Goal: Information Seeking & Learning: Learn about a topic

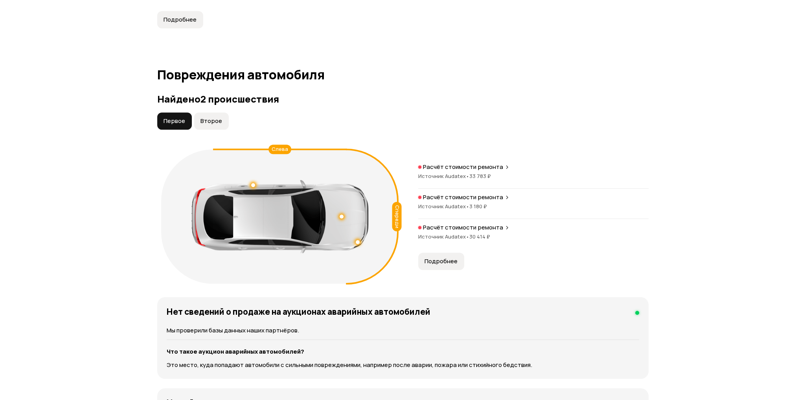
scroll to position [786, 0]
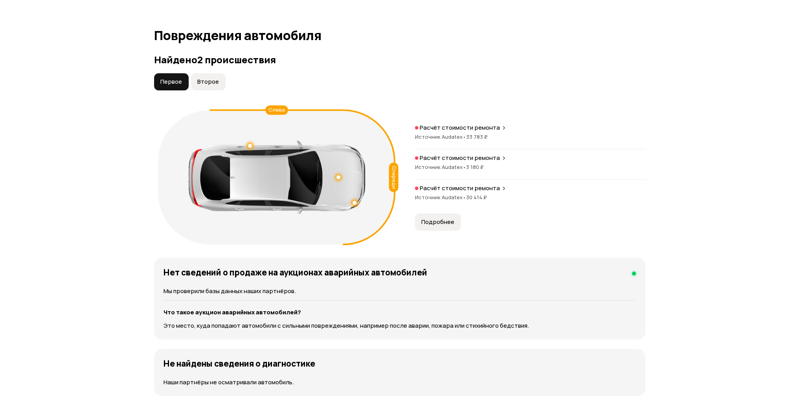
click at [439, 223] on span "Подробнее" at bounding box center [437, 222] width 33 height 8
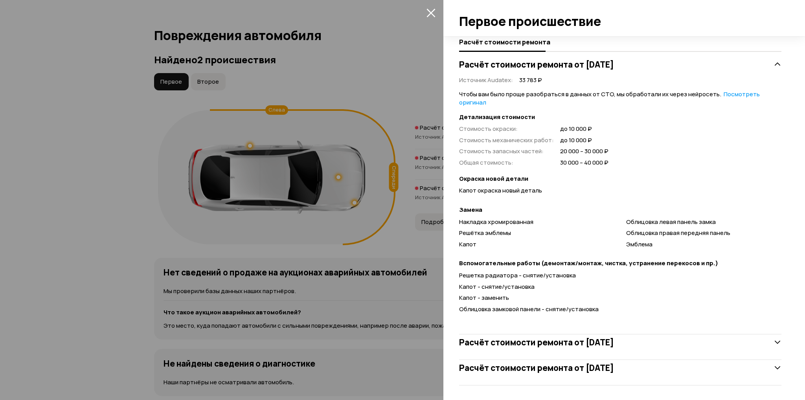
scroll to position [146, 0]
click at [50, 217] on div at bounding box center [402, 200] width 805 height 400
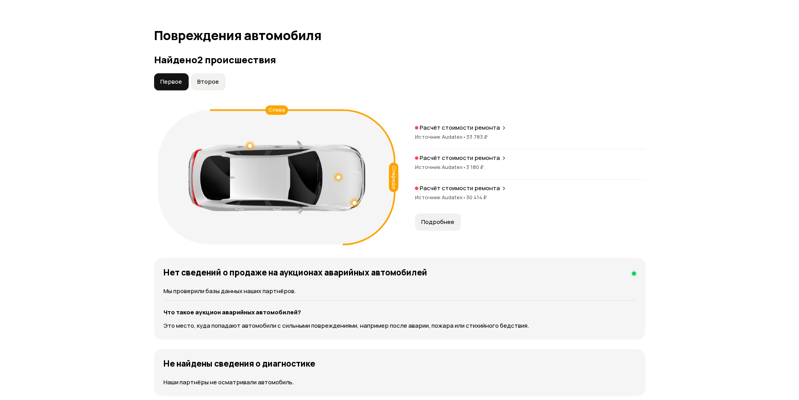
click at [216, 83] on span "Второе" at bounding box center [208, 82] width 22 height 8
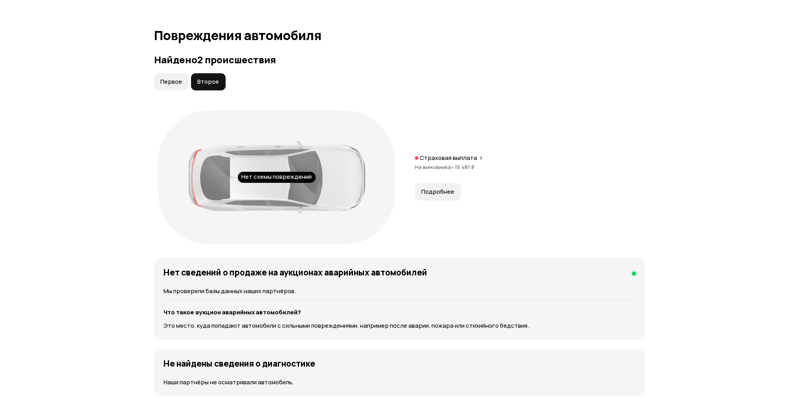
click at [180, 83] on span "Первое" at bounding box center [171, 82] width 22 height 8
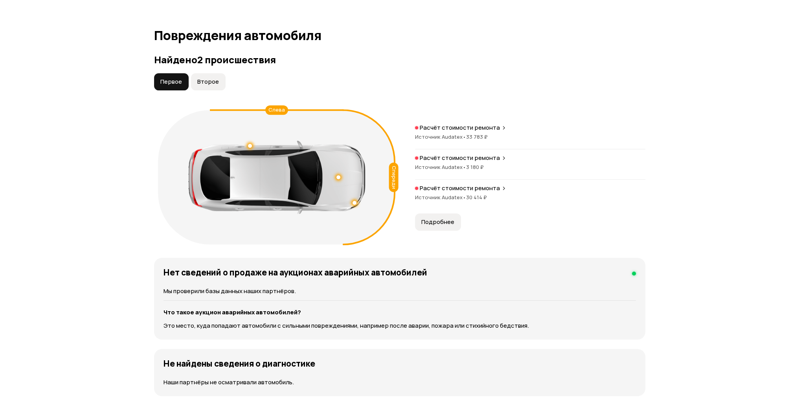
drag, startPoint x: 251, startPoint y: 145, endPoint x: 145, endPoint y: 200, distance: 119.9
click at [456, 126] on p "Расчёт стоимости ремонта" at bounding box center [460, 128] width 80 height 8
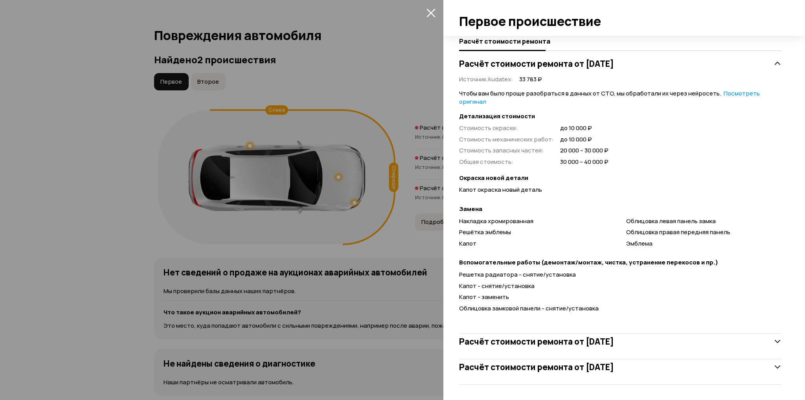
click at [519, 342] on h3 "Расчёт стоимости ремонта от [DATE]" at bounding box center [536, 342] width 155 height 10
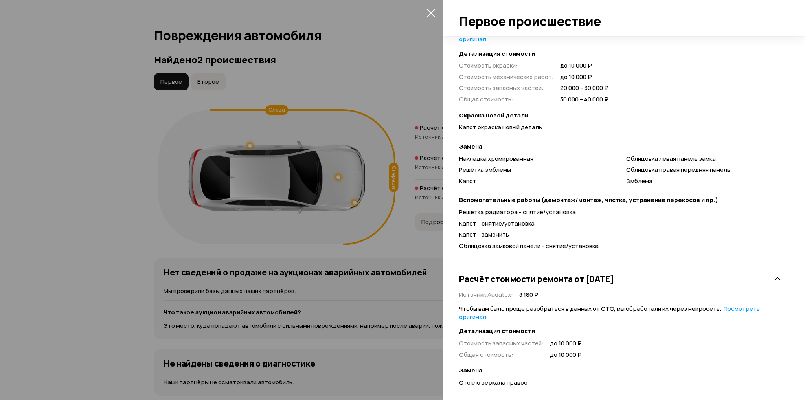
scroll to position [258, 0]
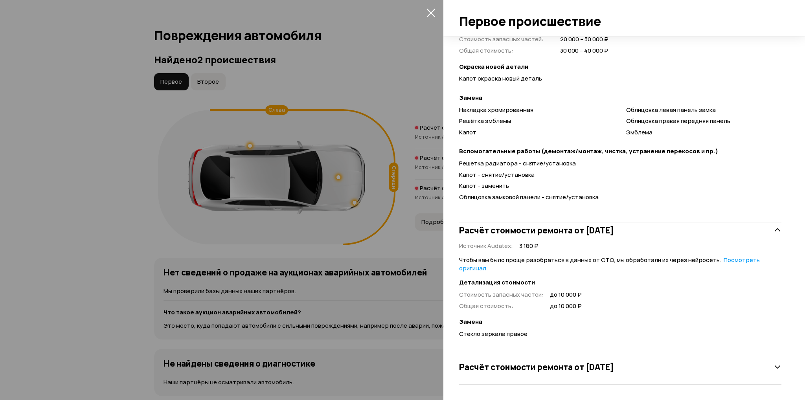
click at [527, 367] on h3 "Расчёт стоимости ремонта от [DATE]" at bounding box center [536, 367] width 155 height 10
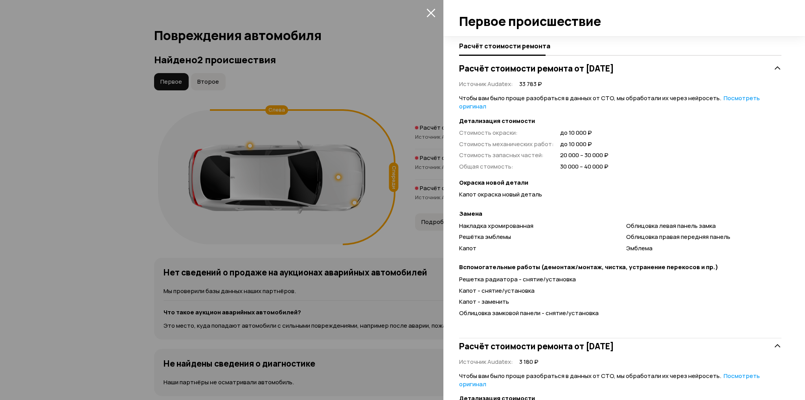
scroll to position [140, 0]
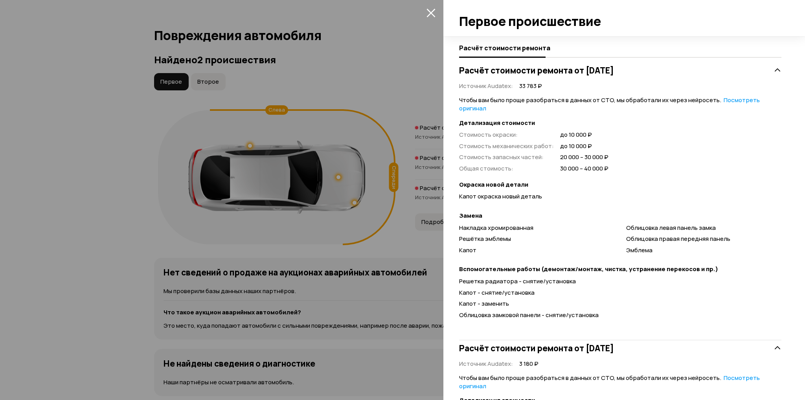
click at [567, 71] on h3 "Расчёт стоимости ремонта от [DATE]" at bounding box center [536, 70] width 155 height 10
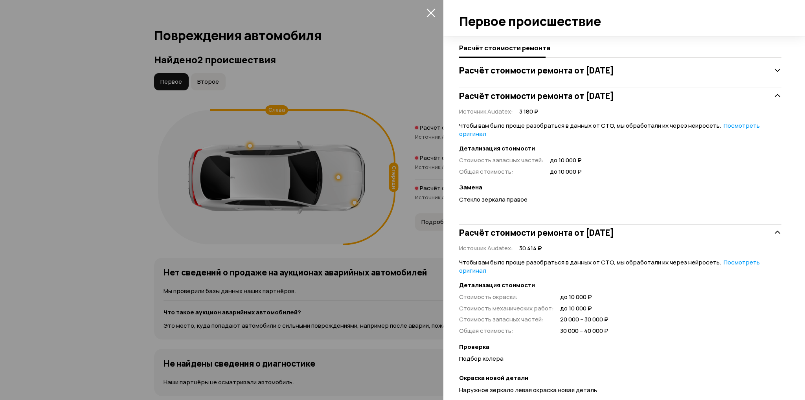
click at [565, 95] on h3 "Расчёт стоимости ремонта от [DATE]" at bounding box center [536, 96] width 155 height 10
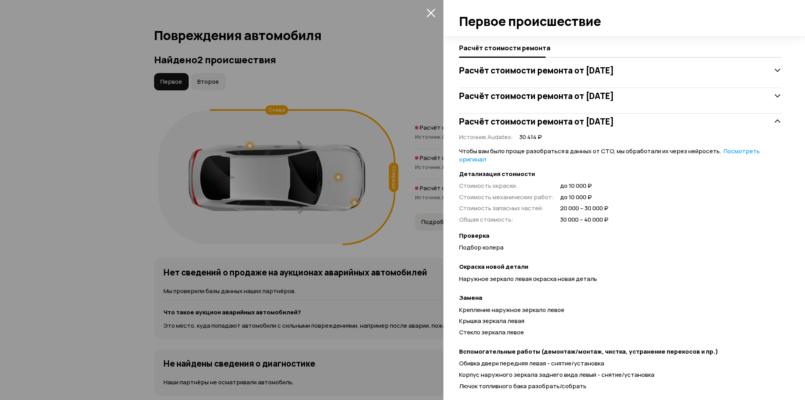
click at [563, 121] on h3 "Расчёт стоимости ремонта от [DATE]" at bounding box center [536, 121] width 155 height 10
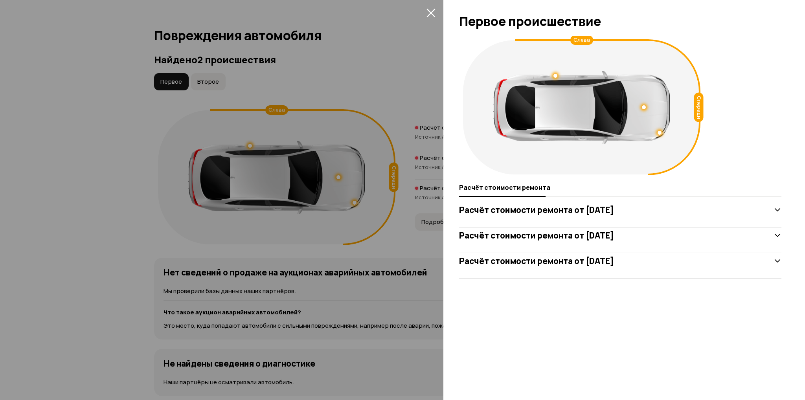
scroll to position [0, 0]
click at [555, 296] on div "Спереди Слева Расчёт стоимости ремонта Расчёт стоимости ремонта от [DATE] Расчё…" at bounding box center [624, 218] width 362 height 364
click at [16, 246] on div at bounding box center [402, 200] width 805 height 400
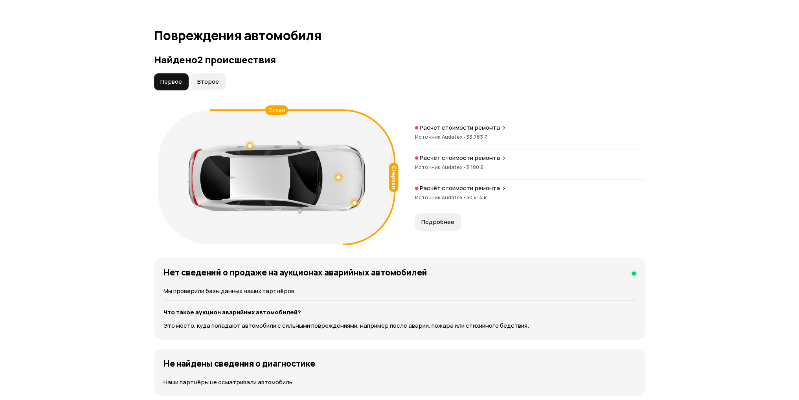
click at [473, 131] on p "Расчёт стоимости ремонта" at bounding box center [460, 128] width 80 height 8
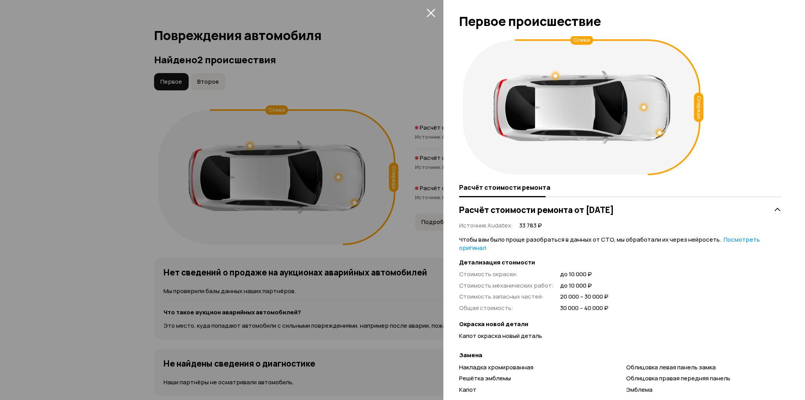
click at [614, 205] on h3 "Расчёт стоимости ремонта от [DATE]" at bounding box center [536, 210] width 155 height 10
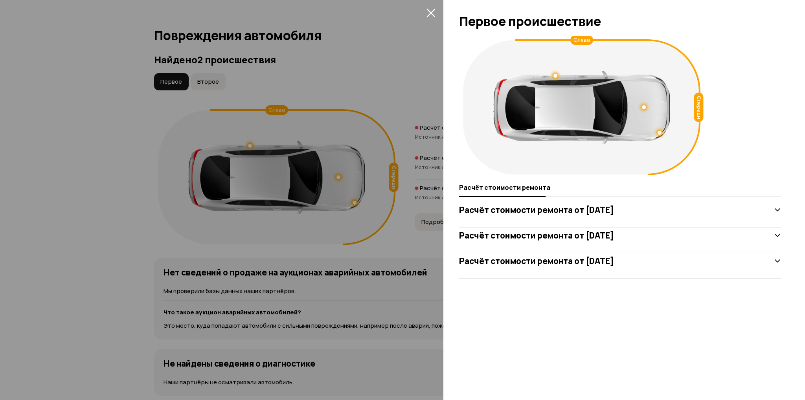
click at [614, 232] on h3 "Расчёт стоимости ремонта от [DATE]" at bounding box center [536, 235] width 155 height 10
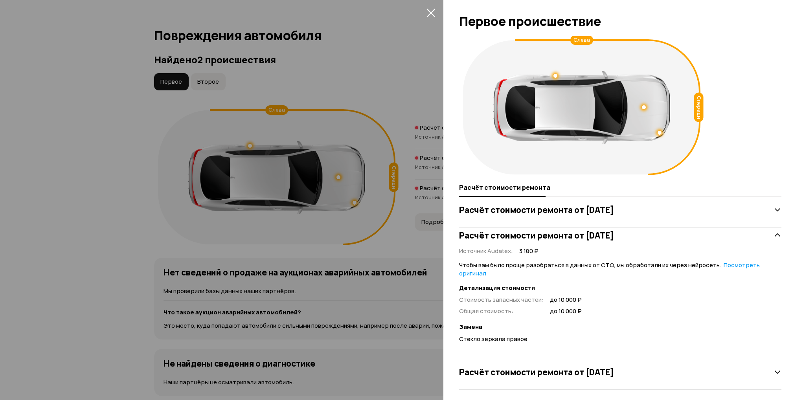
click at [610, 367] on h3 "Расчёт стоимости ремонта от [DATE]" at bounding box center [536, 372] width 155 height 10
click at [569, 236] on h3 "Расчёт стоимости ремонта от [DATE]" at bounding box center [536, 235] width 155 height 10
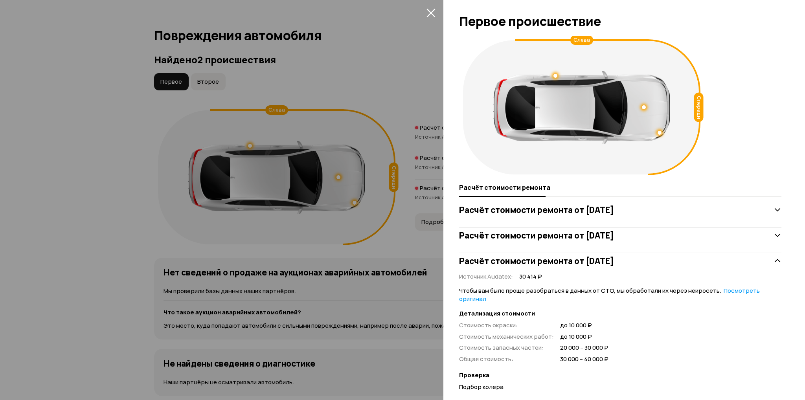
click at [600, 261] on h3 "Расчёт стоимости ремонта от [DATE]" at bounding box center [536, 261] width 155 height 10
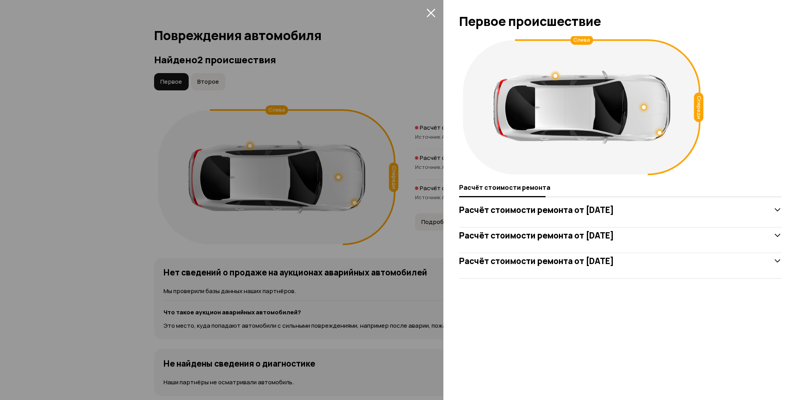
drag, startPoint x: 55, startPoint y: 188, endPoint x: 125, endPoint y: 147, distance: 80.7
click at [56, 187] on div at bounding box center [402, 200] width 805 height 400
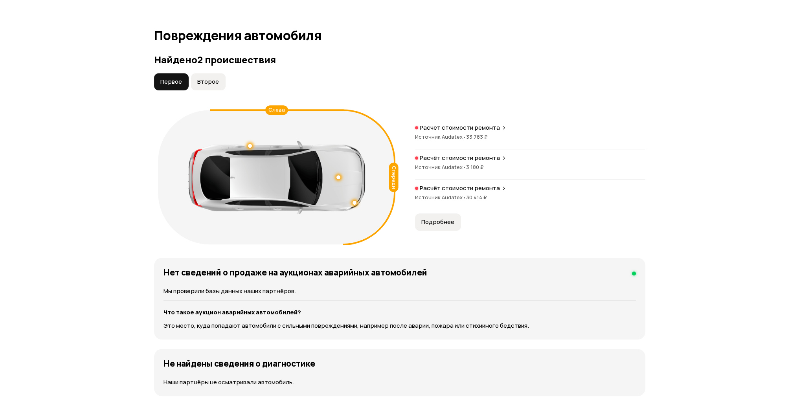
click at [210, 79] on span "Второе" at bounding box center [208, 82] width 22 height 8
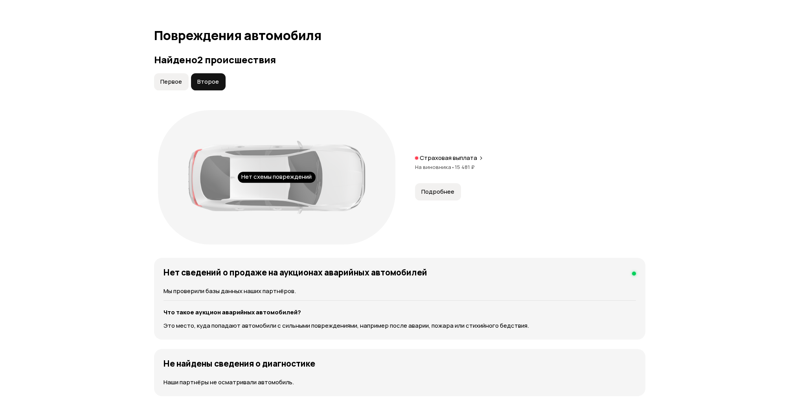
click at [440, 192] on span "Подробнее" at bounding box center [437, 192] width 33 height 8
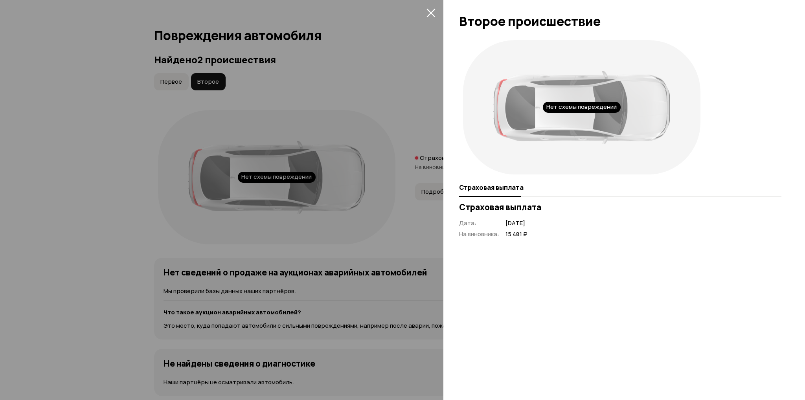
drag, startPoint x: 36, startPoint y: 193, endPoint x: 288, endPoint y: 213, distance: 252.3
click at [37, 193] on div at bounding box center [402, 200] width 805 height 400
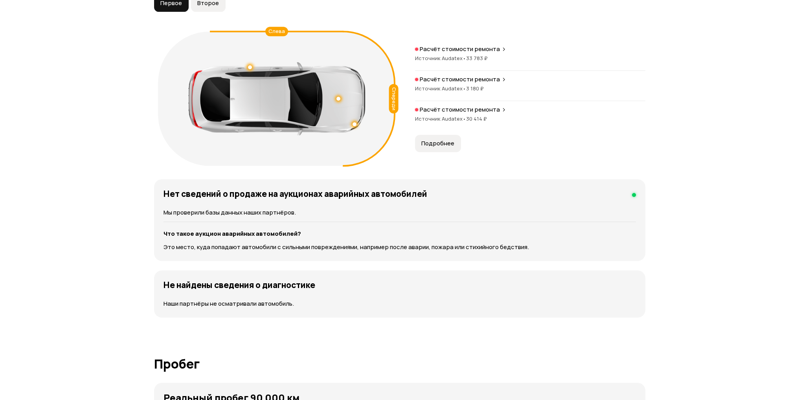
scroll to position [786, 0]
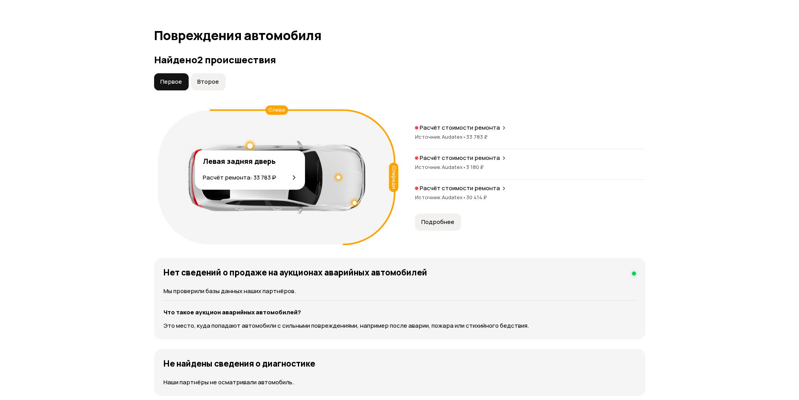
click at [250, 144] on div at bounding box center [250, 146] width 6 height 6
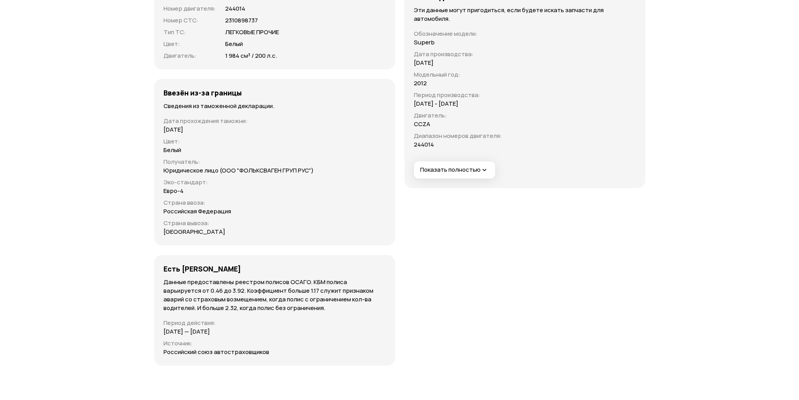
scroll to position [2516, 0]
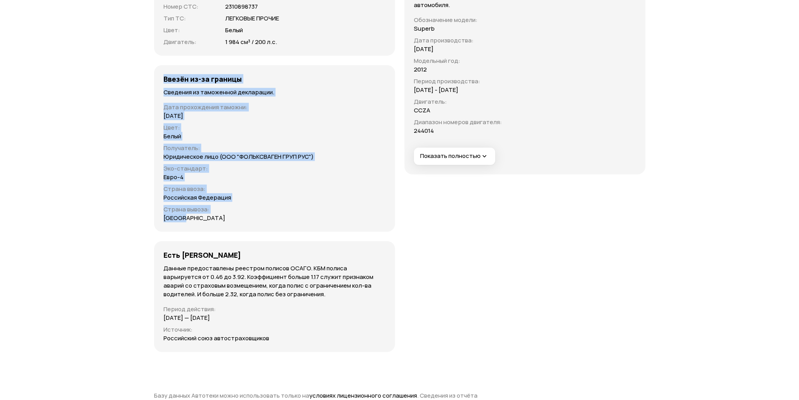
drag, startPoint x: 195, startPoint y: 216, endPoint x: 164, endPoint y: 78, distance: 141.1
click at [164, 78] on div "Ввезён из-за границы Сведения из таможенной декларации. Дата прохождения таможн…" at bounding box center [274, 148] width 241 height 167
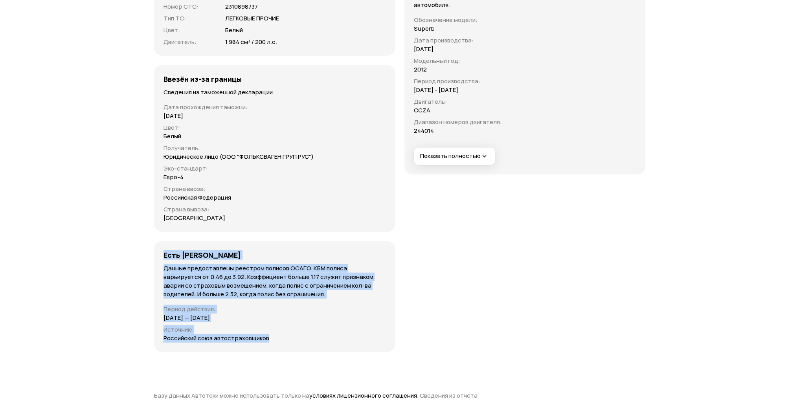
drag, startPoint x: 269, startPoint y: 336, endPoint x: 164, endPoint y: 250, distance: 136.4
click at [164, 250] on div "Есть полис ОСАГО Данные предоставлены реестром полисов ОСАГО. КБМ полиса варьир…" at bounding box center [274, 296] width 241 height 111
click at [211, 280] on p "Данные предоставлены реестром полисов ОСАГО. КБМ полиса варьируется от 0.46 до …" at bounding box center [275, 281] width 222 height 35
drag, startPoint x: 274, startPoint y: 338, endPoint x: 162, endPoint y: 255, distance: 139.4
click at [162, 255] on div "Есть полис ОСАГО Данные предоставлены реестром полисов ОСАГО. КБМ полиса варьир…" at bounding box center [274, 296] width 241 height 111
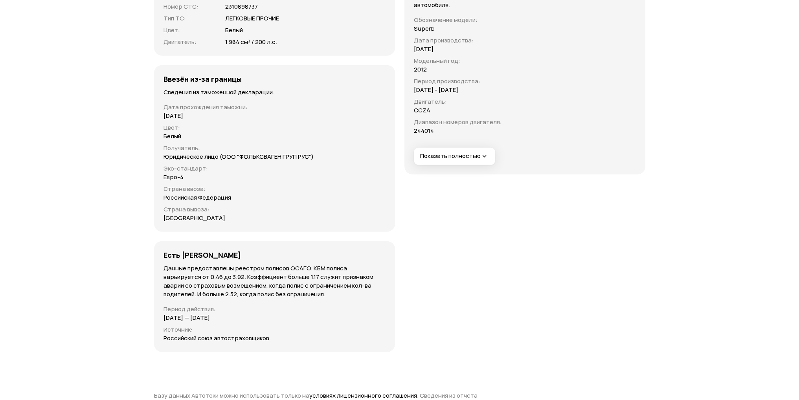
click at [458, 302] on div "Сведения об отзывных кампаниях не найдены Мы проверили базу данных Росстандарта…" at bounding box center [525, 135] width 241 height 433
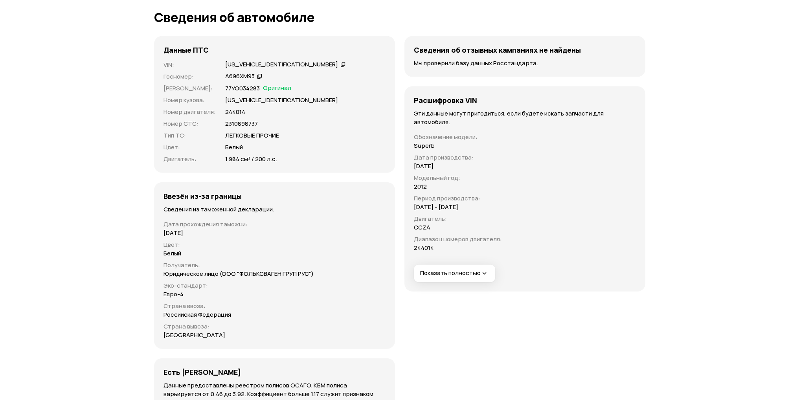
scroll to position [2398, 0]
click at [469, 273] on span "Показать полностью" at bounding box center [454, 274] width 68 height 8
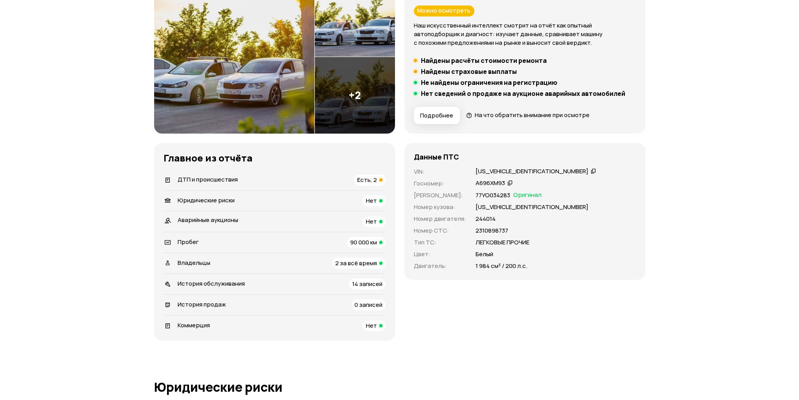
scroll to position [39, 0]
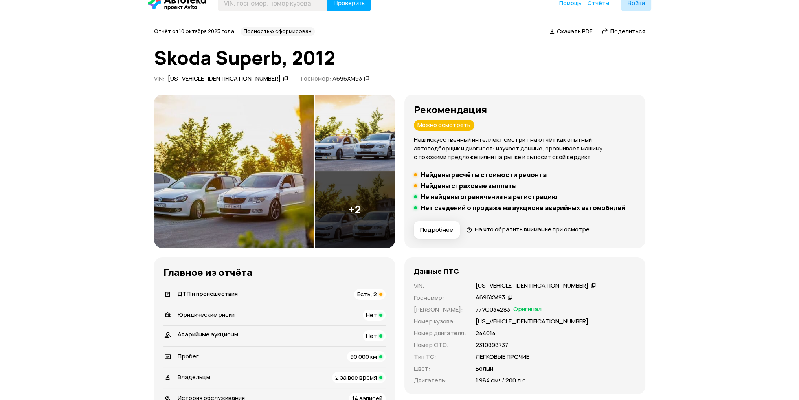
scroll to position [0, 0]
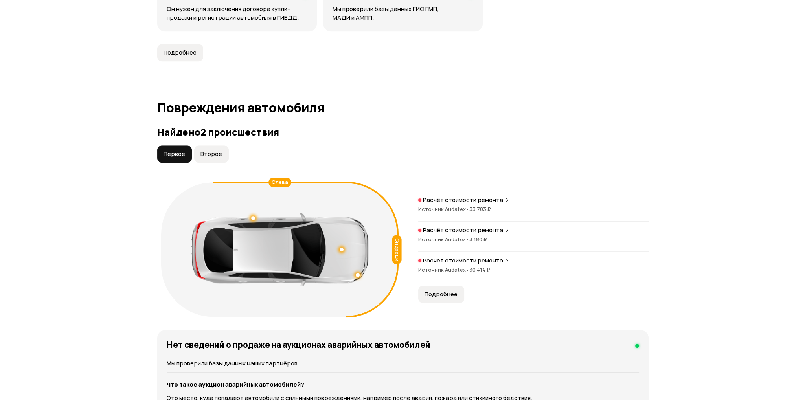
scroll to position [747, 0]
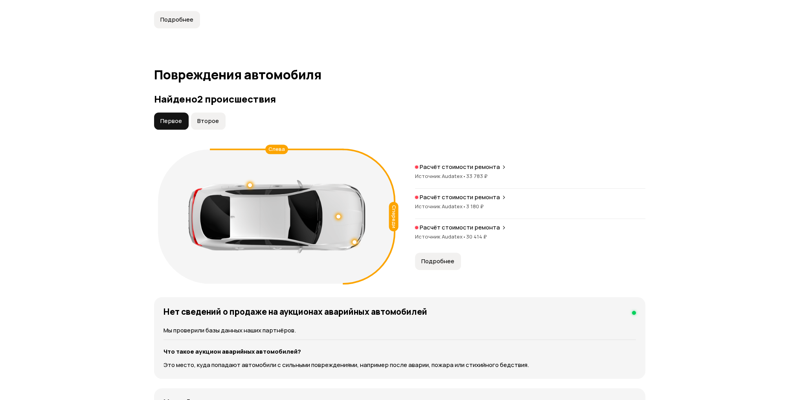
click at [439, 258] on span "Подробнее" at bounding box center [437, 262] width 33 height 8
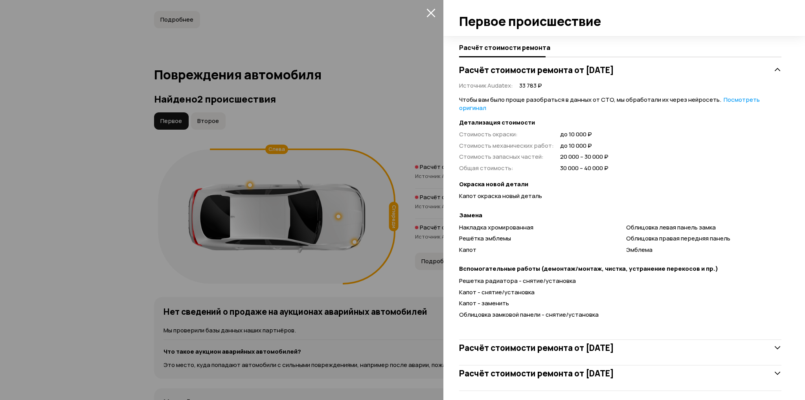
scroll to position [146, 0]
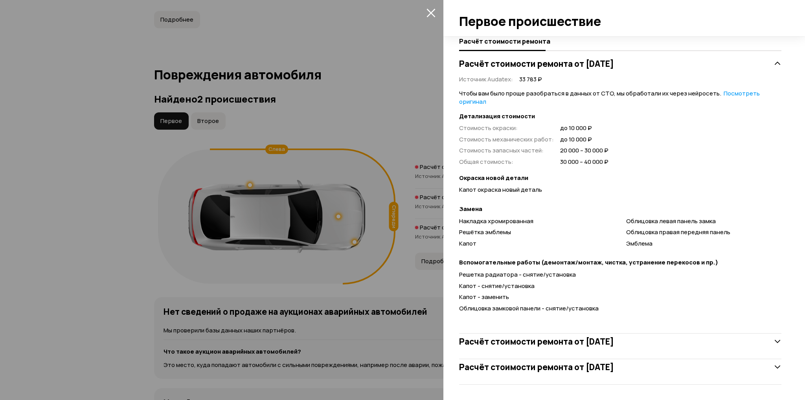
click at [546, 344] on h3 "Расчёт стоимости ремонта от [DATE]" at bounding box center [536, 342] width 155 height 10
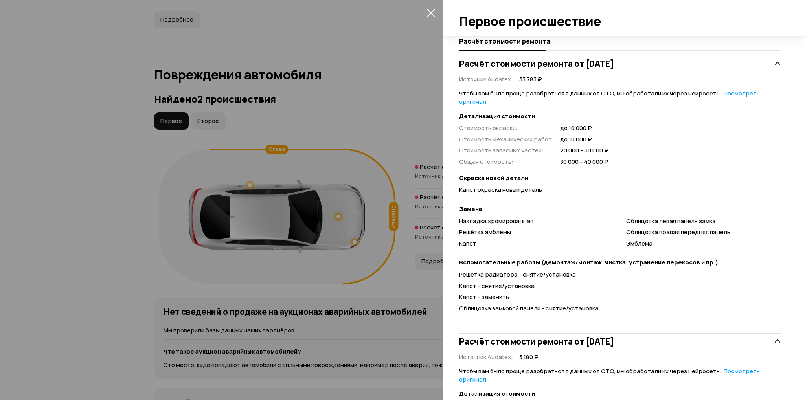
click at [289, 145] on div at bounding box center [402, 200] width 805 height 400
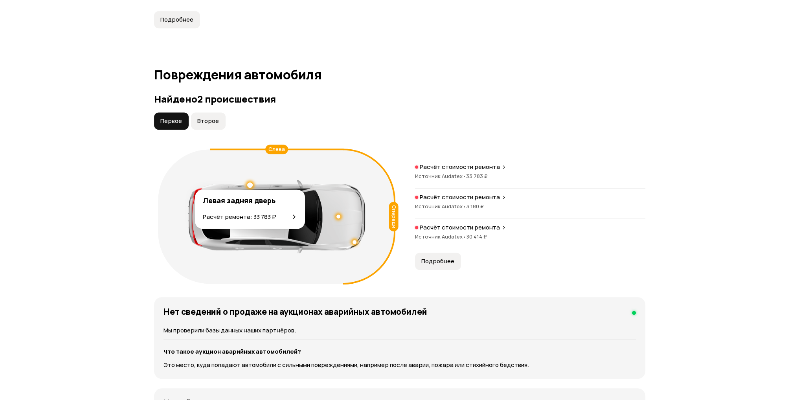
click at [250, 185] on div at bounding box center [250, 185] width 6 height 6
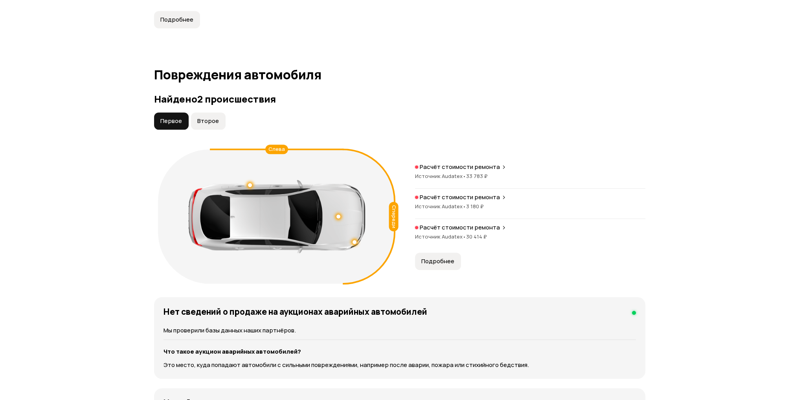
click at [466, 171] on div "Расчёт стоимости ремонта Источник Audatex • 33 783 ₽" at bounding box center [530, 176] width 230 height 26
